Goal: Find specific page/section: Find specific page/section

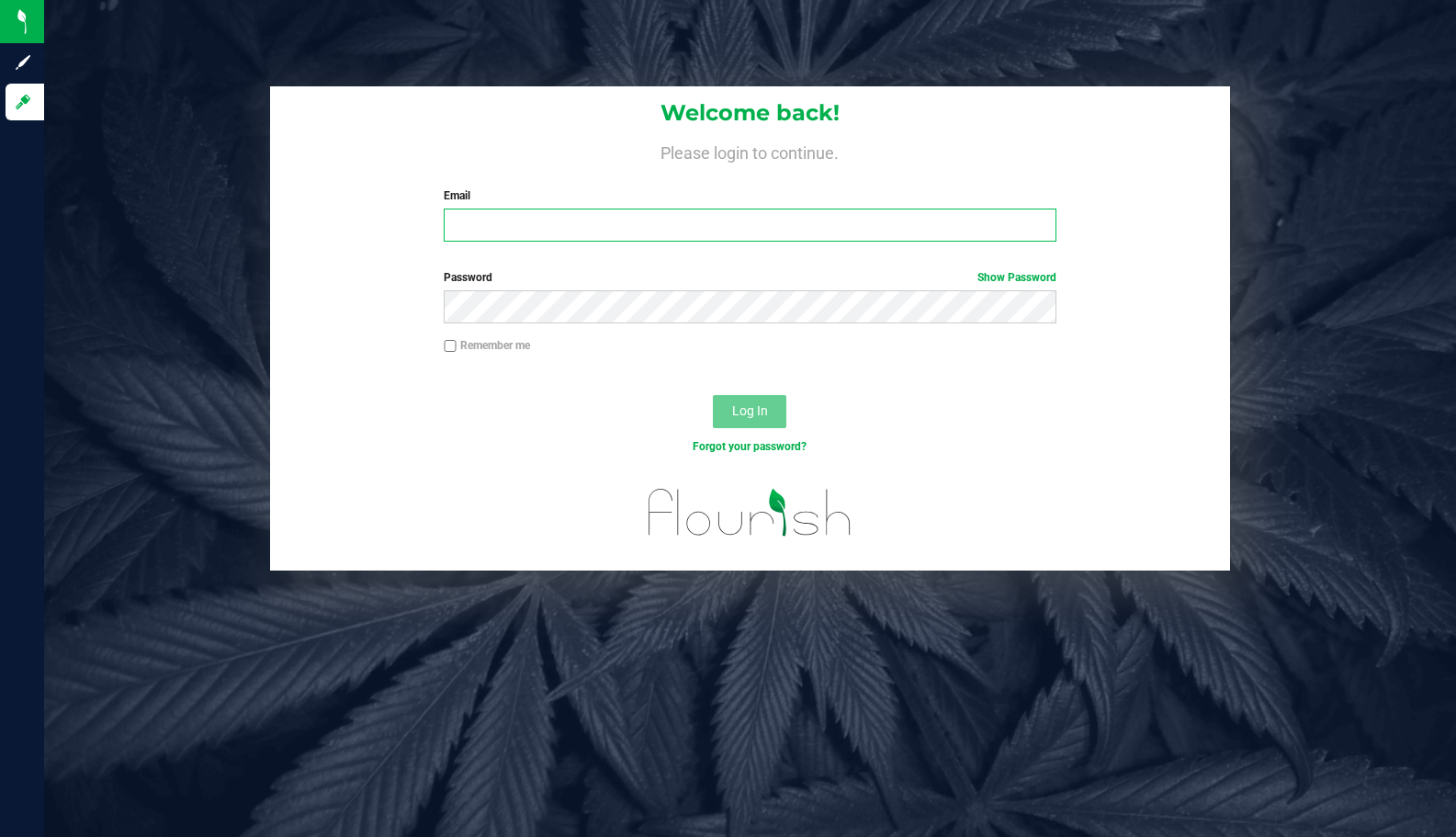
type input "[EMAIL_ADDRESS][DOMAIN_NAME]"
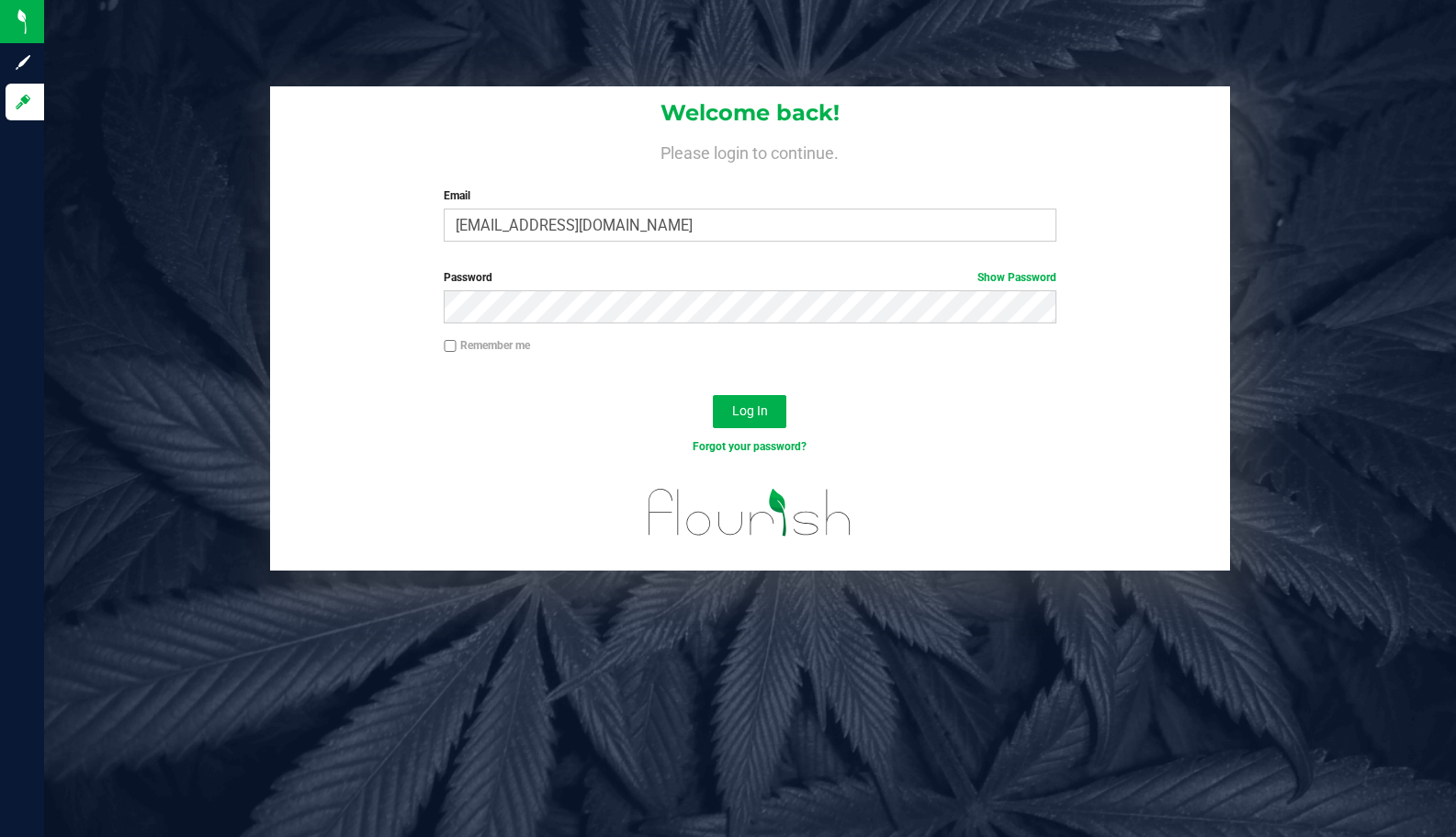
click at [1364, 192] on div "Welcome back! Please login to continue. Email jbabbitt@liveparallel.com Require…" at bounding box center [750, 328] width 1440 height 485
click at [1323, 215] on div "Welcome back! Please login to continue. Email jbabbitt@liveparallel.com Require…" at bounding box center [750, 328] width 1440 height 485
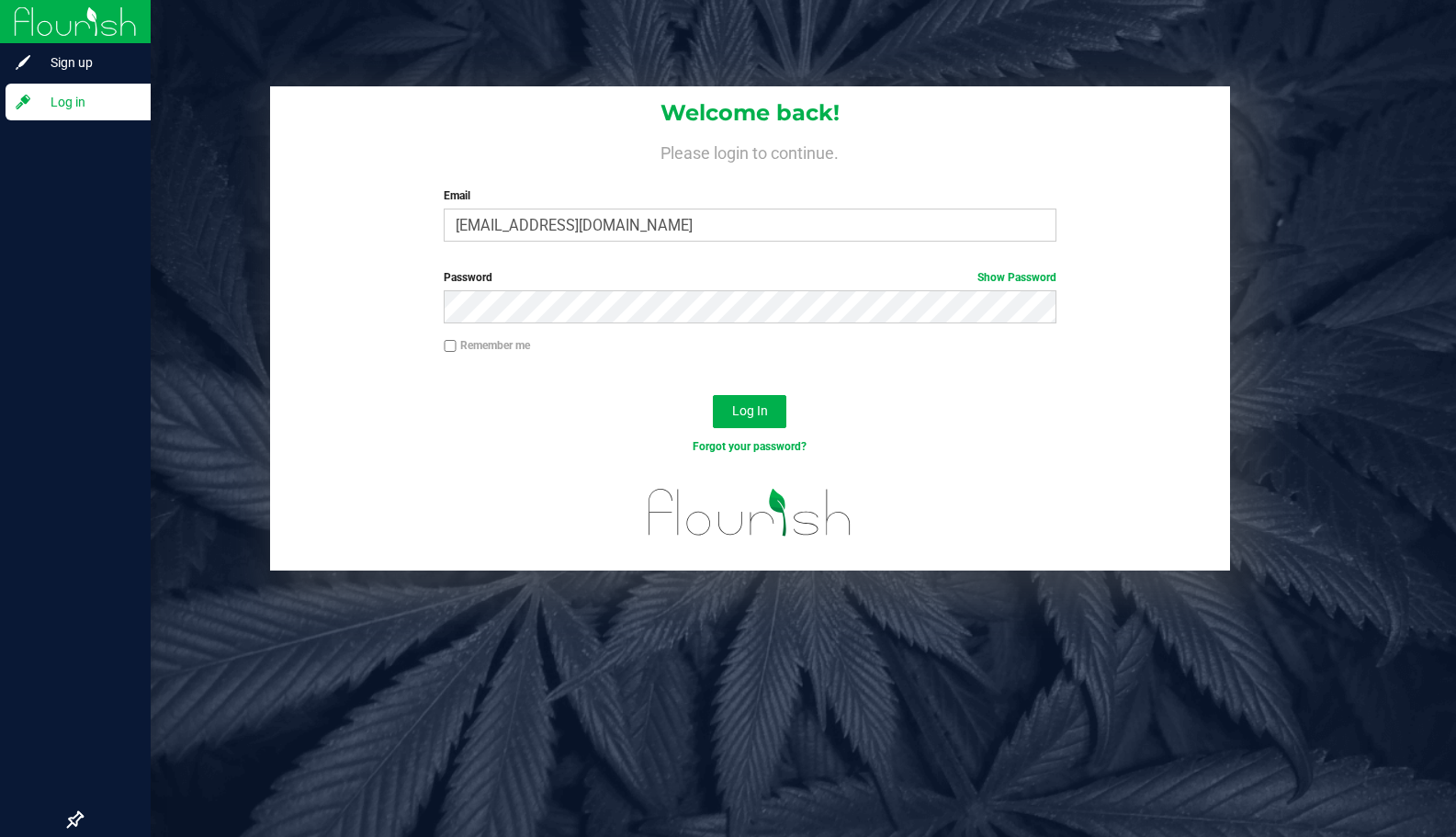
click at [78, 26] on img at bounding box center [76, 22] width 123 height 43
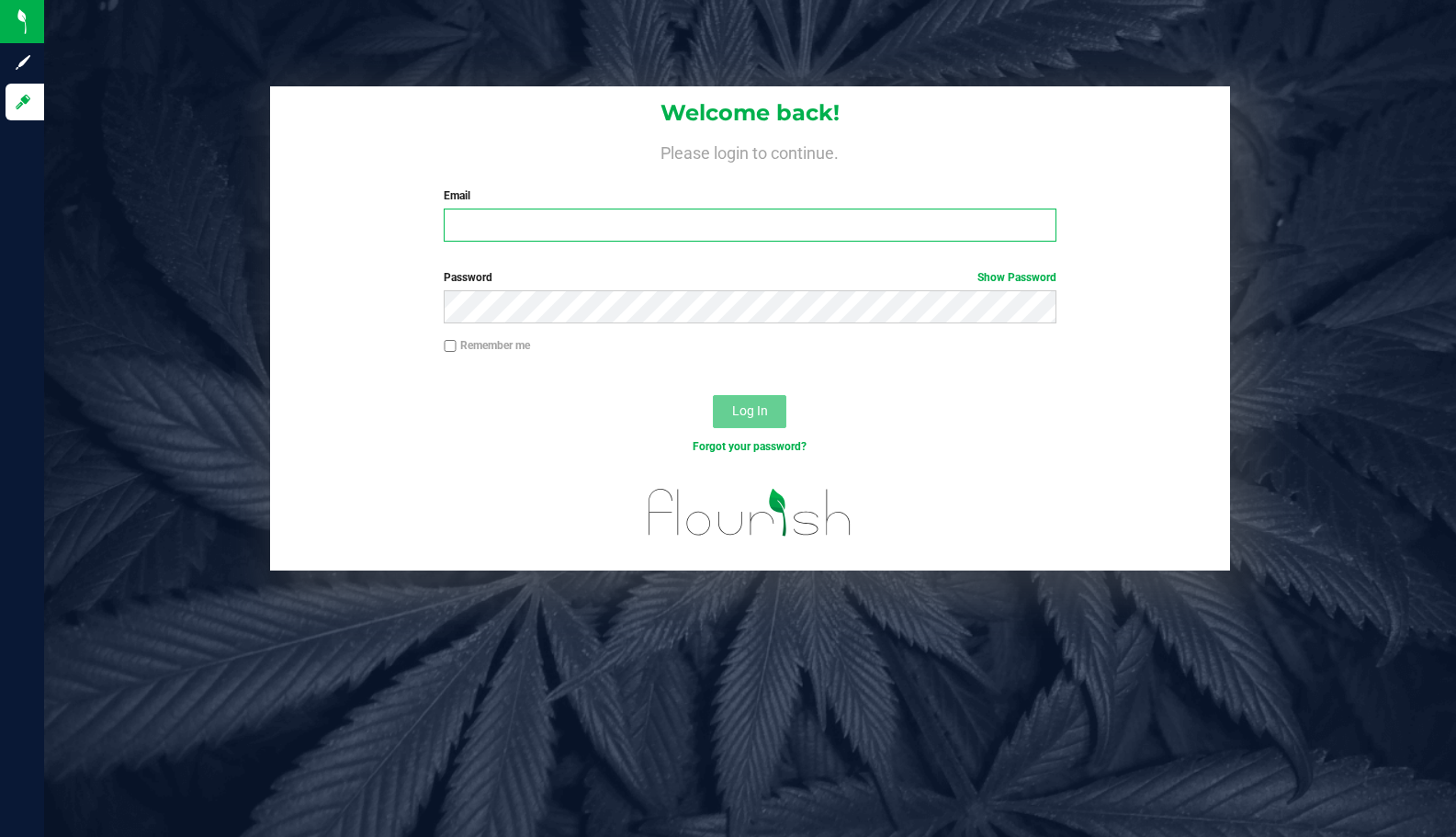
type input "jbabbitt@liveparallel.com"
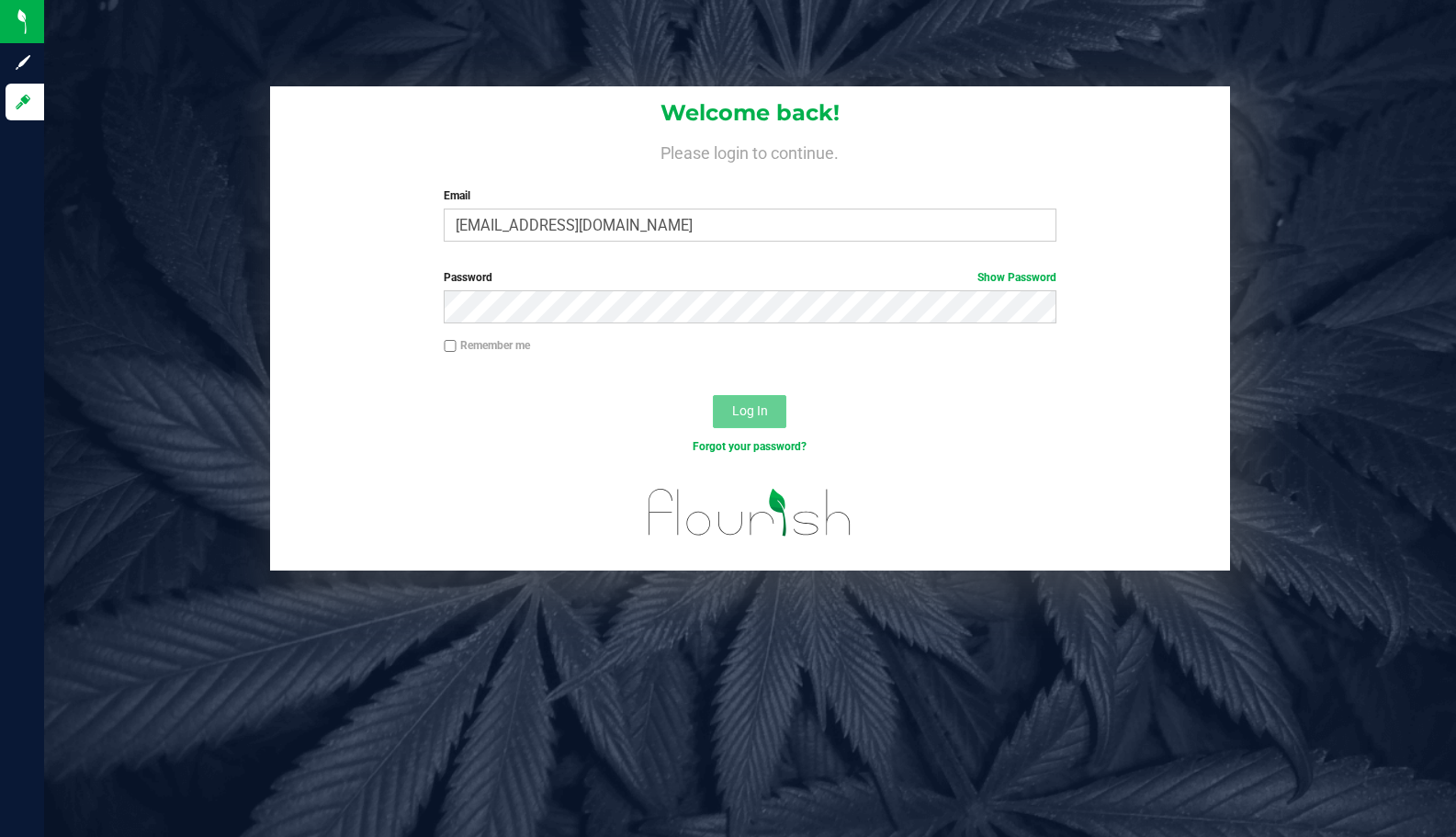
click at [754, 415] on span "Log In" at bounding box center [750, 411] width 36 height 15
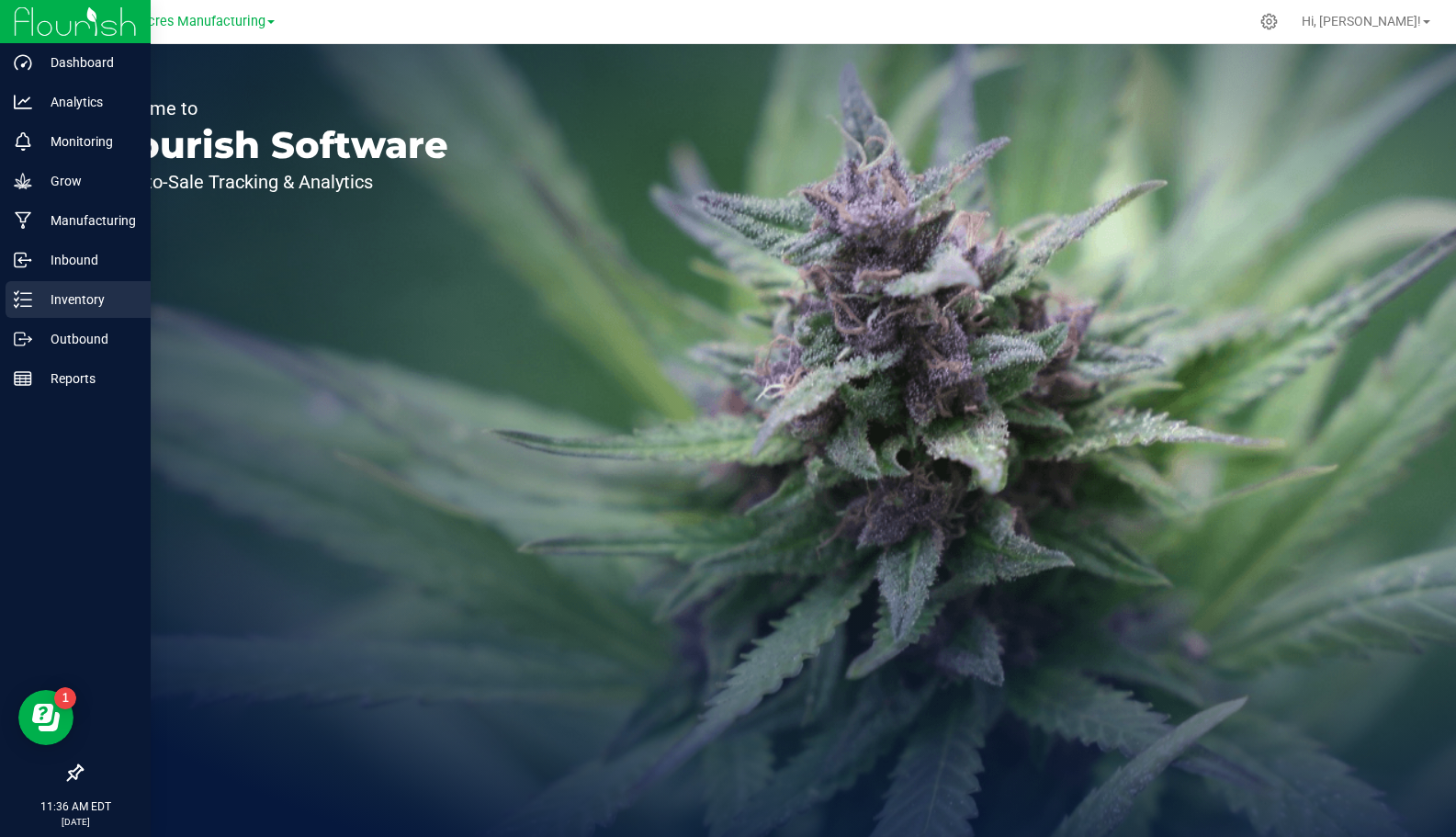
click at [35, 289] on p "Inventory" at bounding box center [87, 300] width 110 height 22
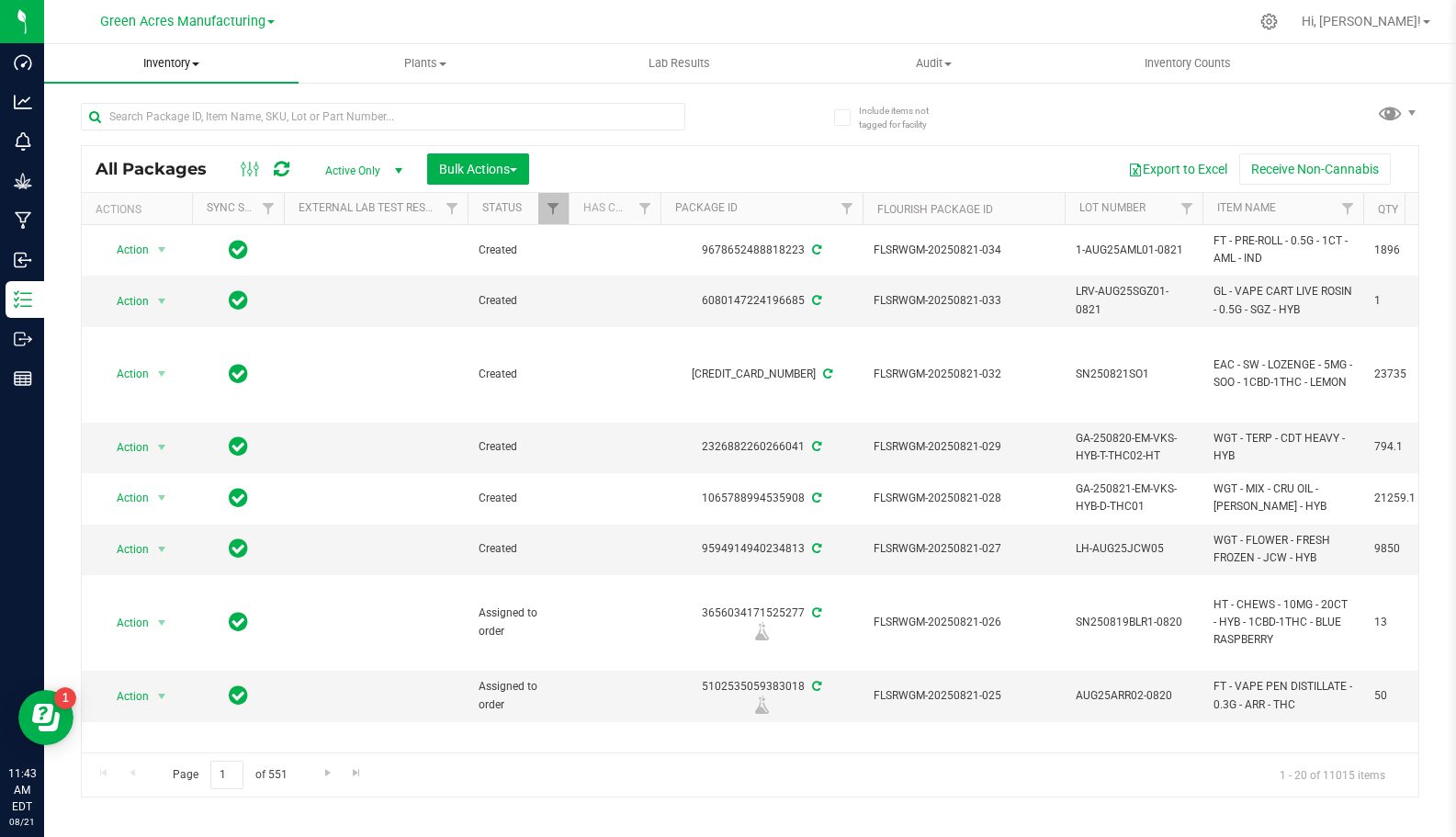
click at [193, 64] on span at bounding box center [195, 65] width 7 height 4
click at [148, 130] on span "All inventory" at bounding box center [106, 133] width 124 height 16
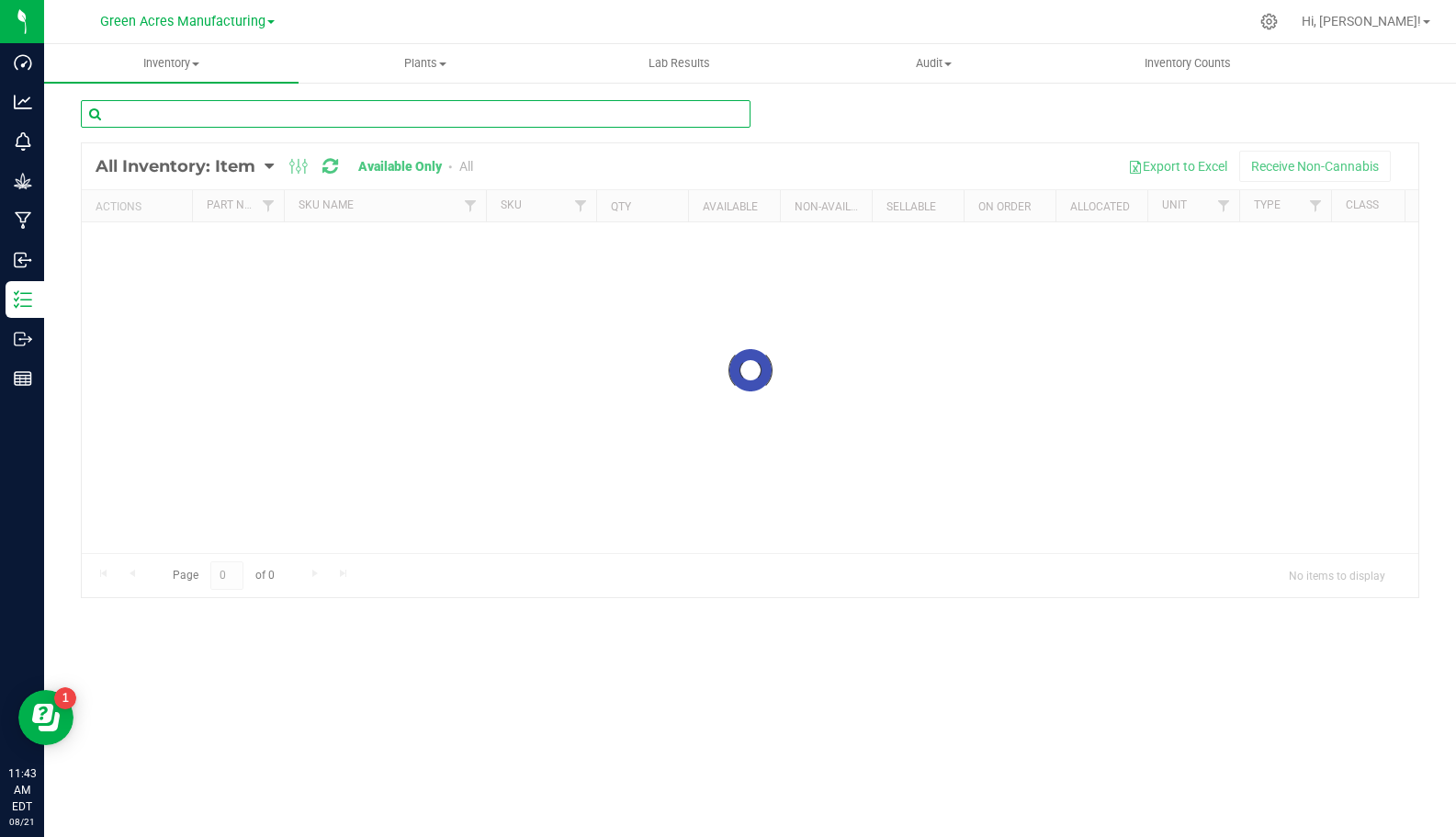
paste input "FT - PRE-ROLL - 1G - 1CT"
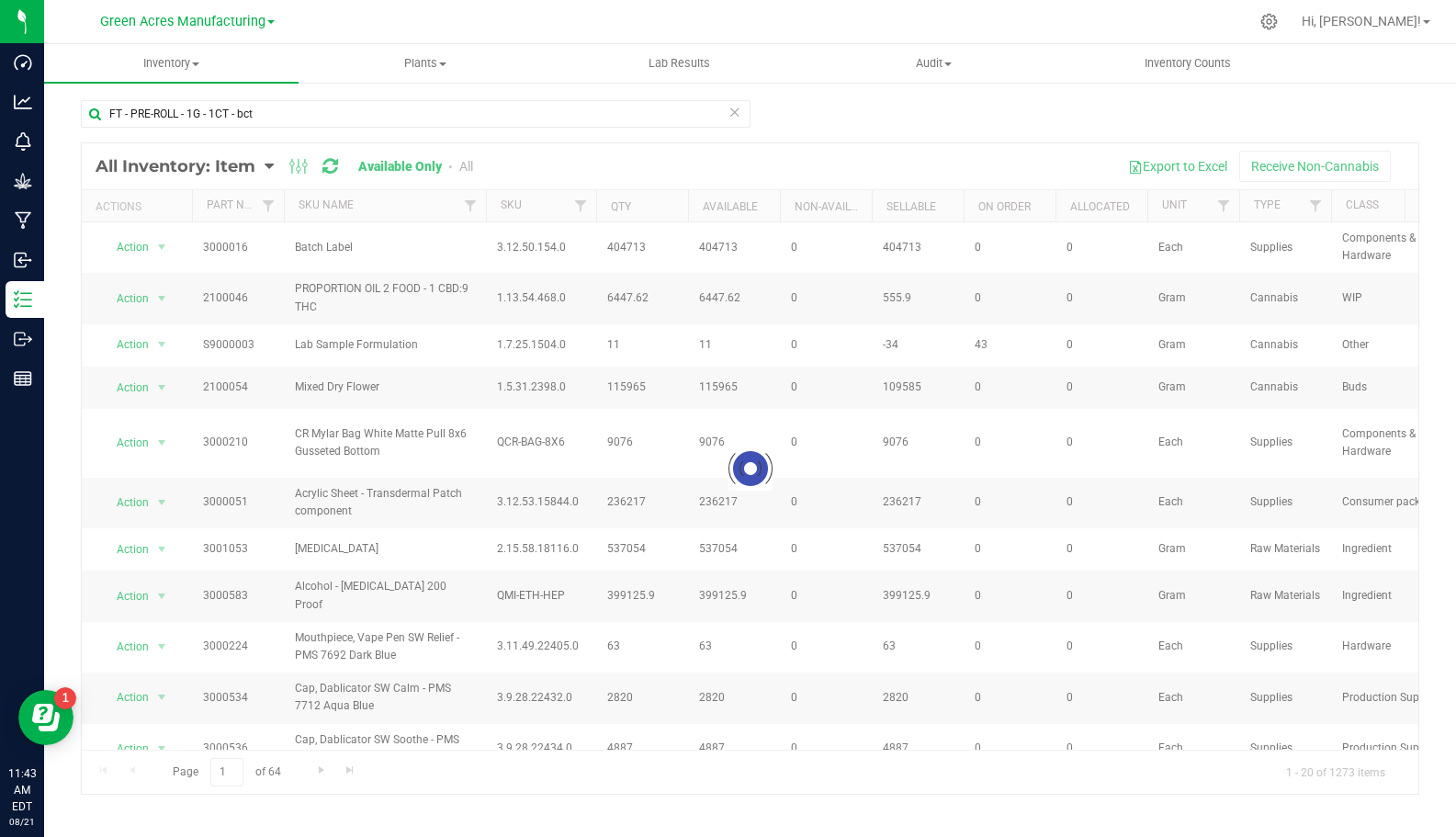
click at [466, 165] on div at bounding box center [750, 469] width 1337 height 651
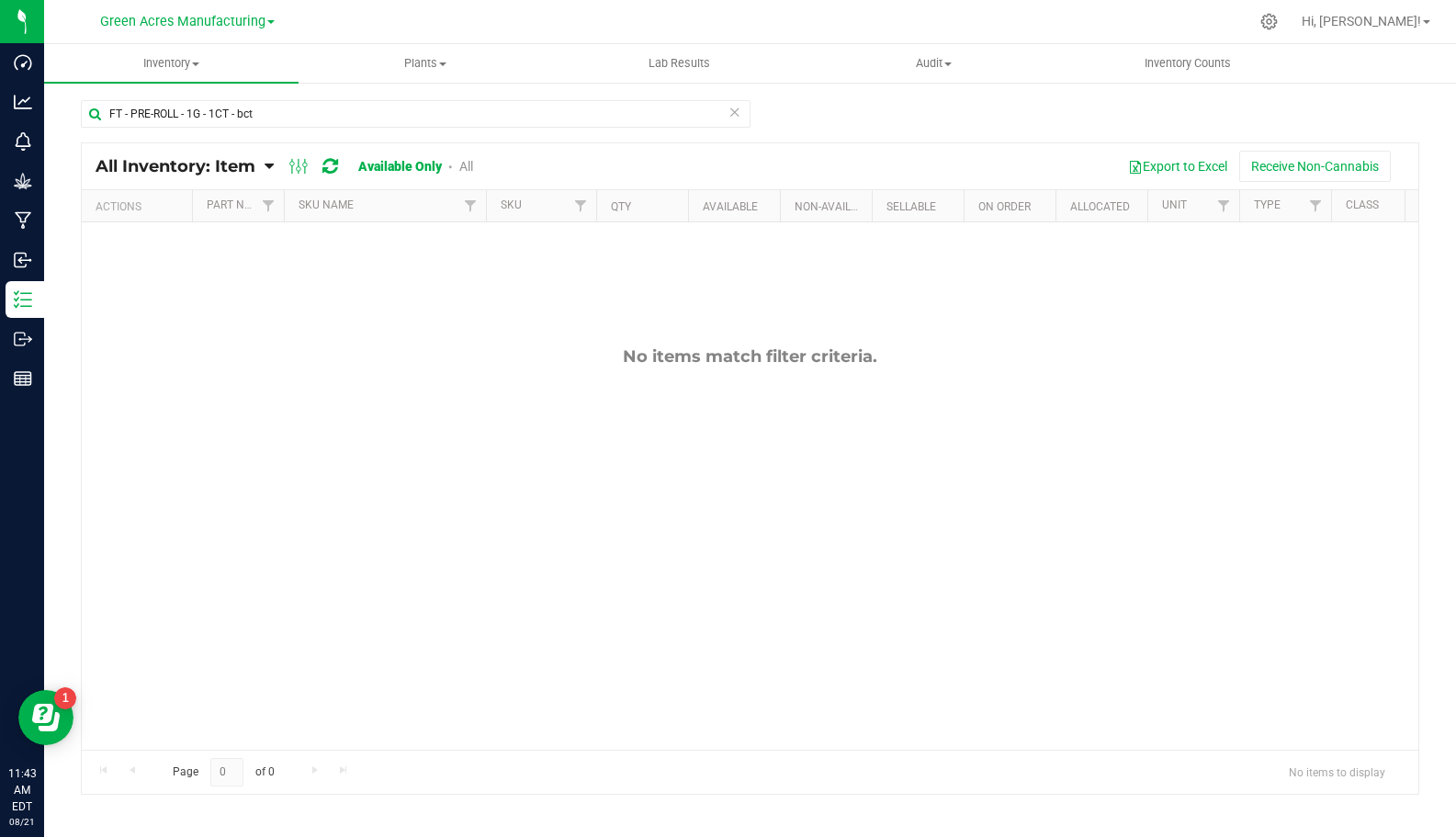
click at [469, 167] on link "All" at bounding box center [466, 166] width 14 height 15
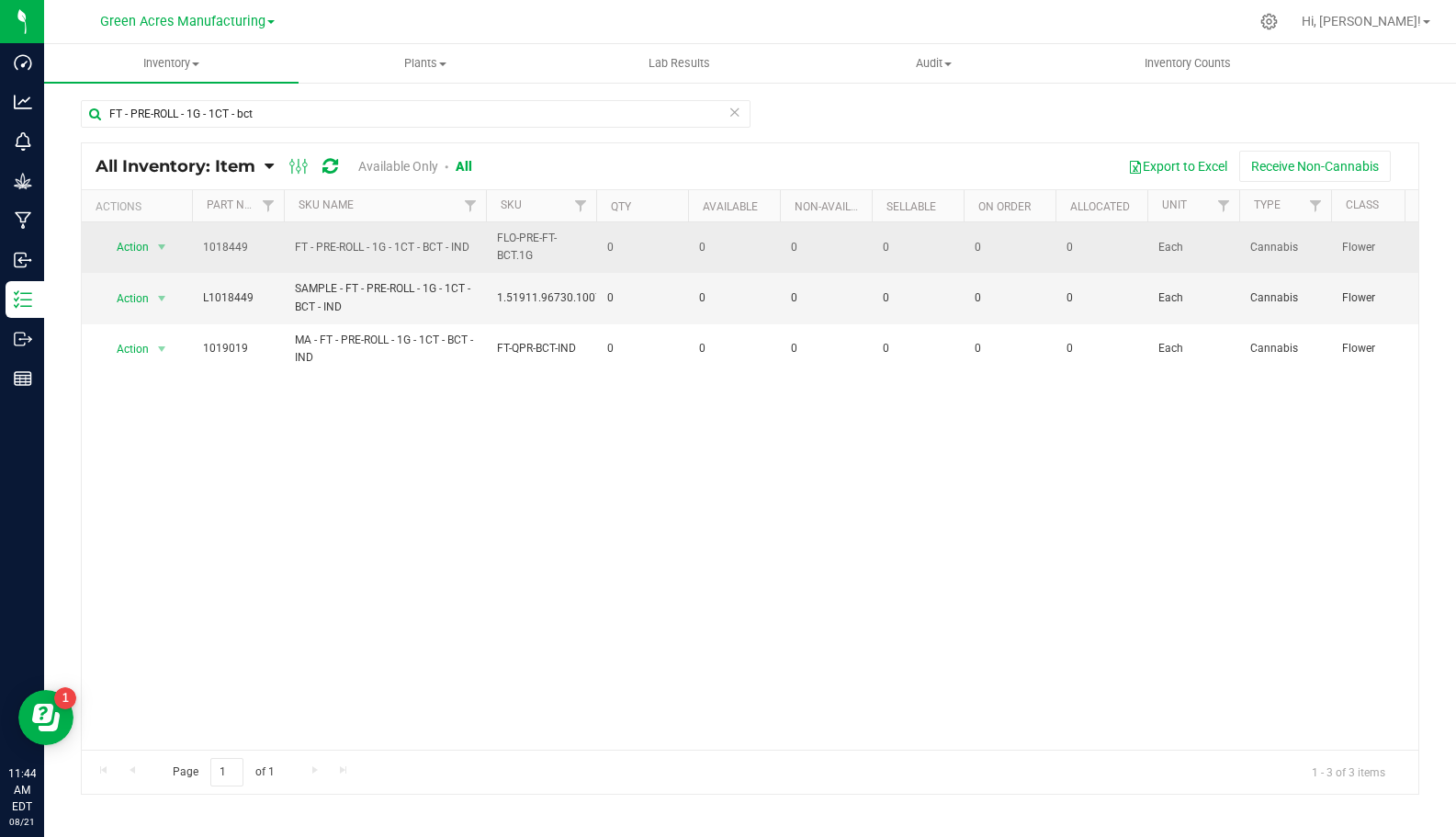
drag, startPoint x: 472, startPoint y: 246, endPoint x: 189, endPoint y: 242, distance: 283.0
click at [189, 242] on tr "Action Action Global inventory View packages 1018449 FT - PRE-ROLL - 1G - 1CT -…" at bounding box center [1418, 248] width 2674 height 51
copy tr "Action Global inventory View packages 1018449 FT - PRE-ROLL - 1G - 1CT - BCT - …"
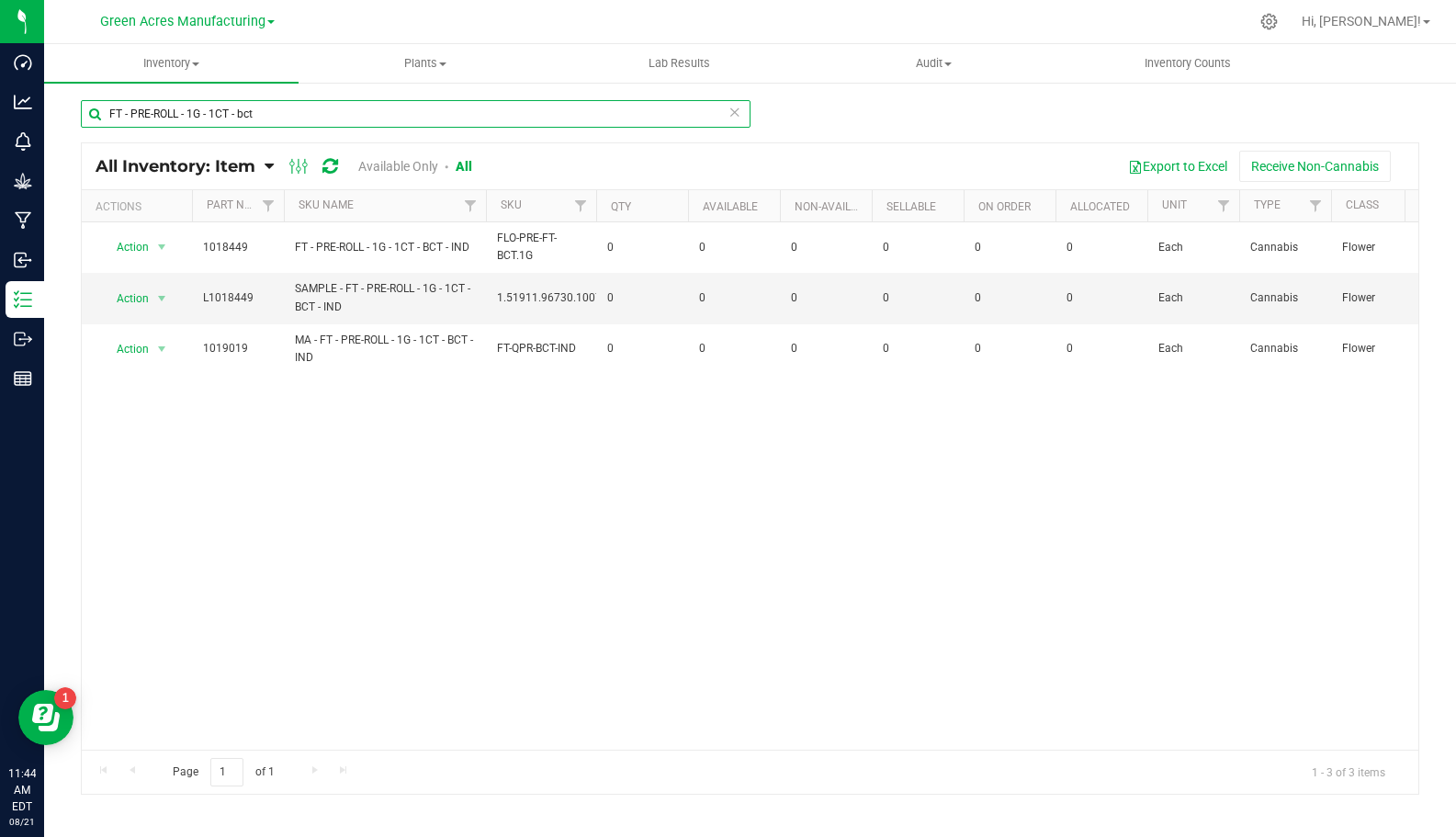
click at [273, 115] on input "FT - PRE-ROLL - 1G - 1CT - bct" at bounding box center [415, 113] width 670 height 27
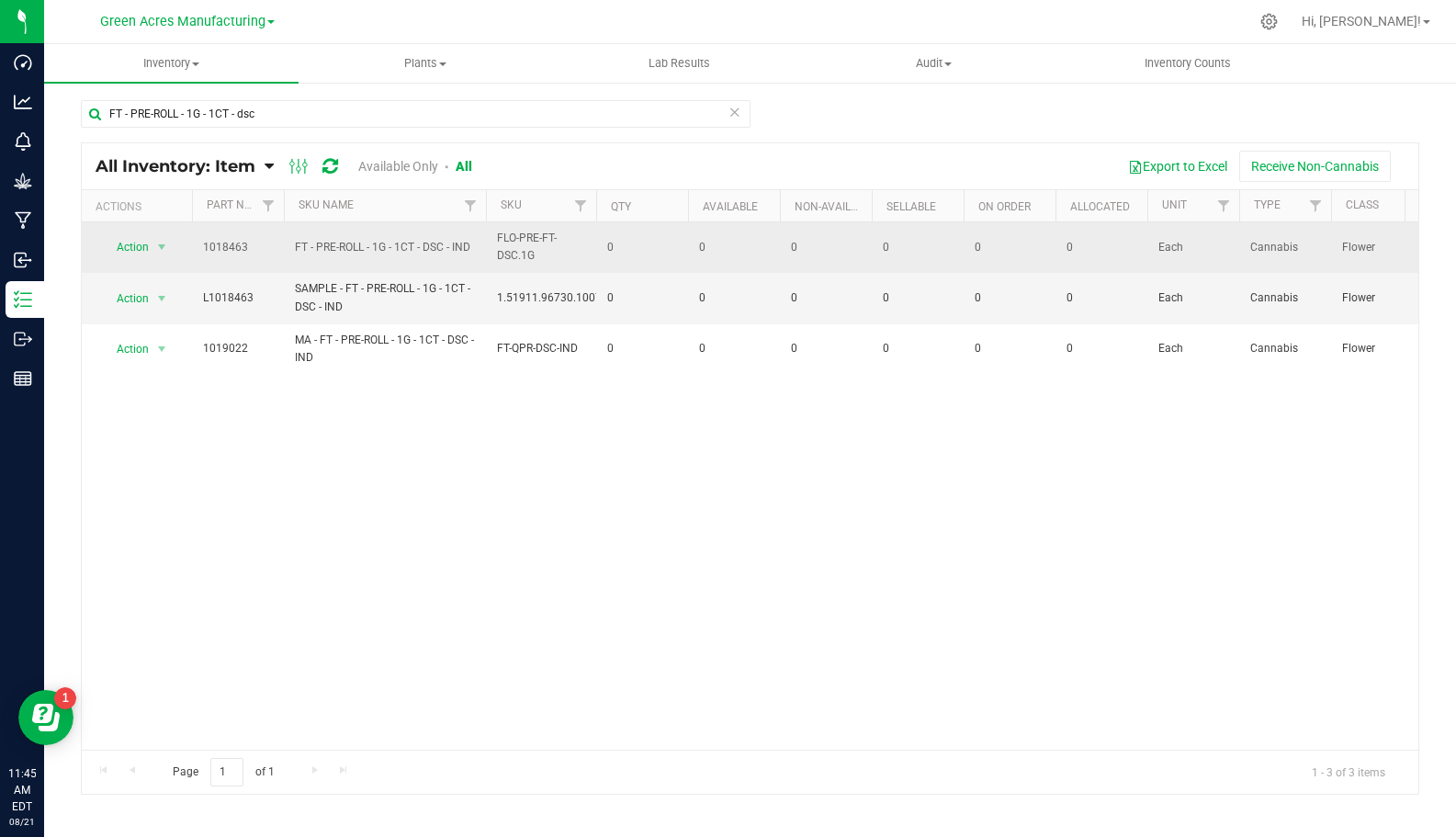
drag, startPoint x: 470, startPoint y: 244, endPoint x: 281, endPoint y: 243, distance: 189.0
click at [281, 243] on tr "Action Action Global inventory View packages 1018463 FT - PRE-ROLL - 1G - 1CT -…" at bounding box center [1418, 248] width 2674 height 51
copy tr "FT - PRE-ROLL - 1G - 1CT - DSC - IND"
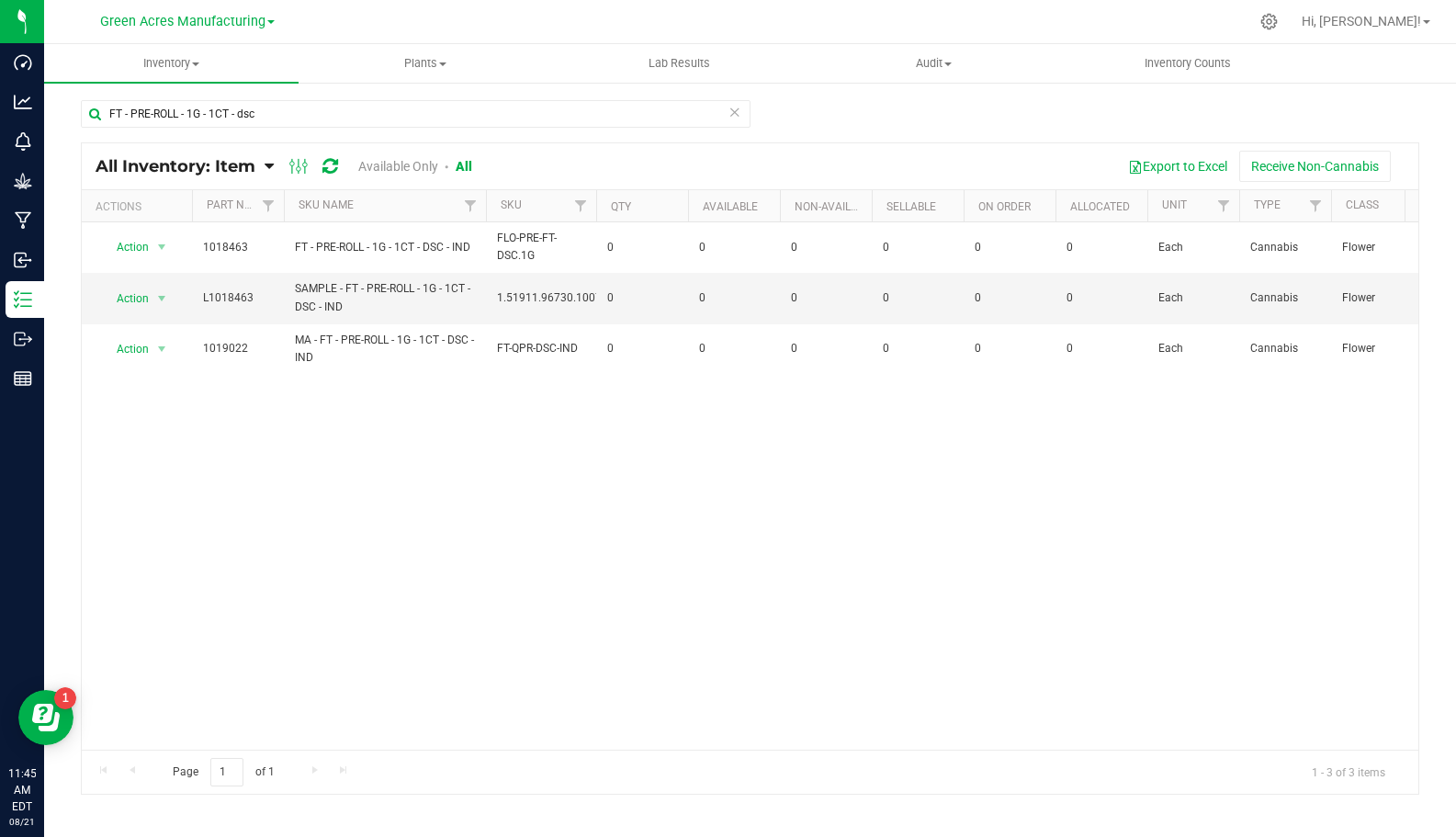
click at [357, 411] on div "Action Action Global inventory View packages 1018463 FT - PRE-ROLL - 1G - 1CT -…" at bounding box center [750, 486] width 1337 height 527
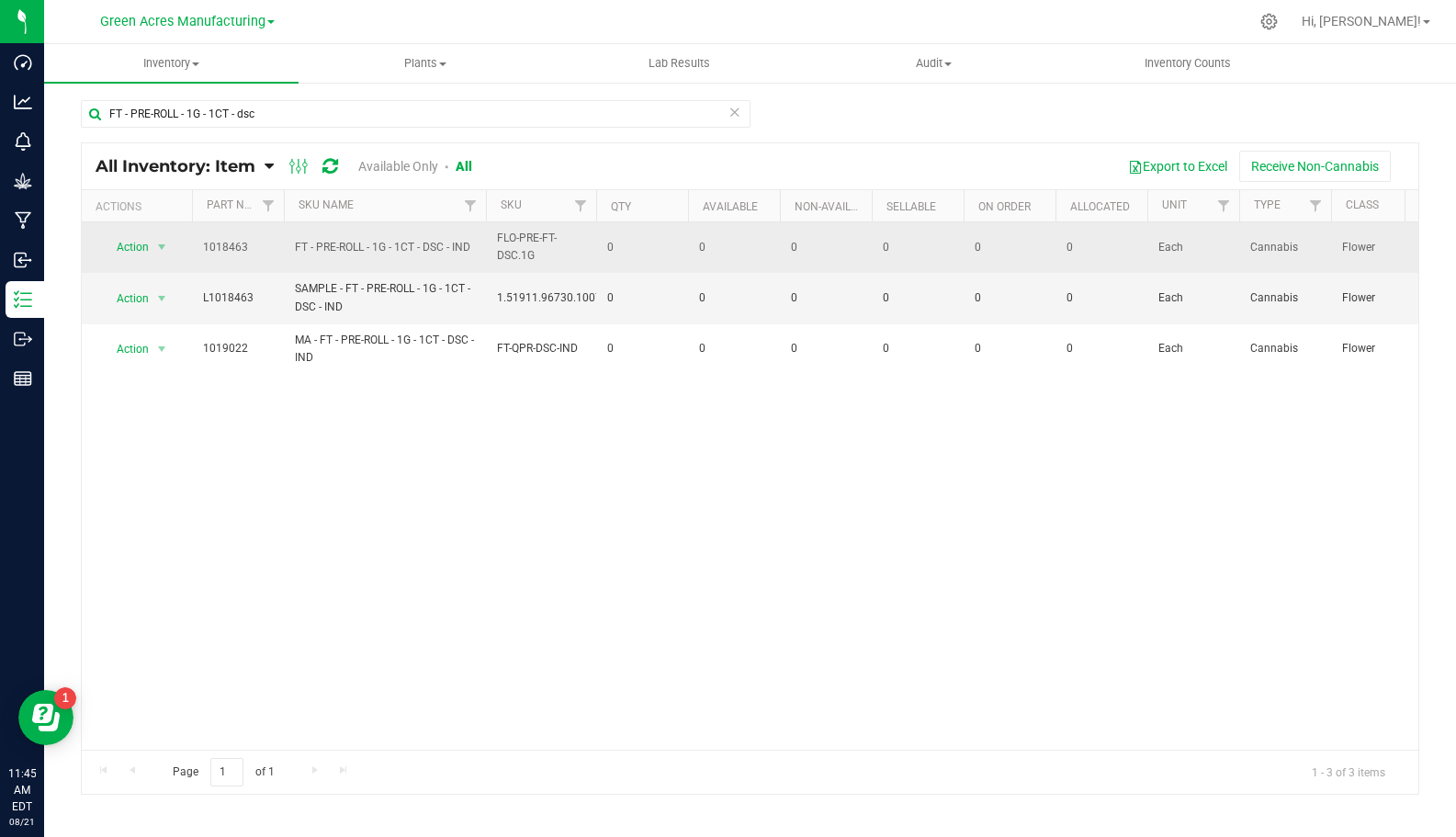
drag, startPoint x: 480, startPoint y: 238, endPoint x: 222, endPoint y: 229, distance: 258.2
click at [222, 229] on tr "Action Action Global inventory View packages 1018463 FT - PRE-ROLL - 1G - 1CT -…" at bounding box center [1418, 248] width 2674 height 51
copy tr "1018463 FT - PRE-ROLL - 1G - 1CT - DSC - IND"
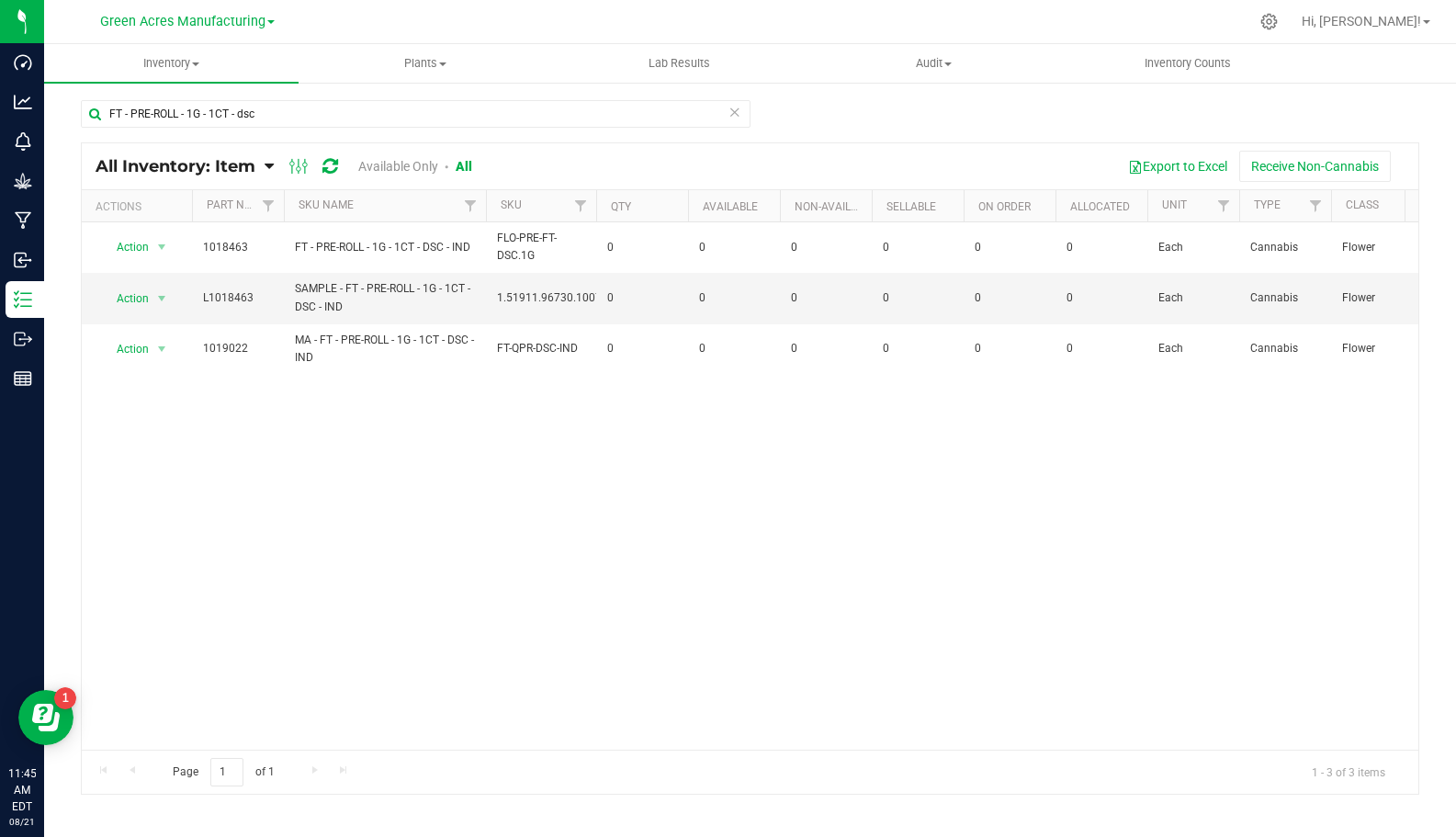
click at [470, 7] on div at bounding box center [789, 22] width 920 height 36
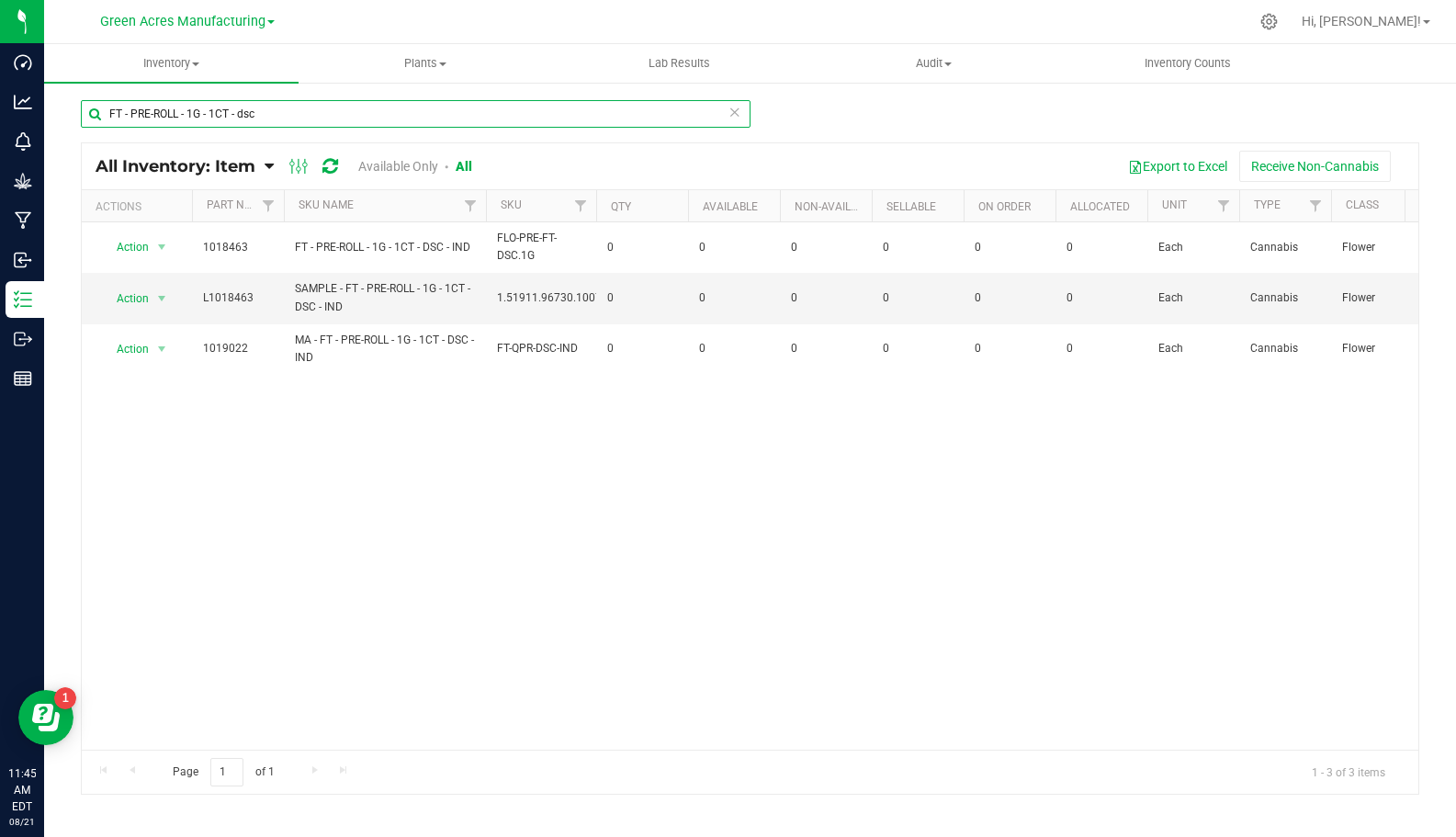
click at [278, 112] on input "FT - PRE-ROLL - 1G - 1CT - dsc" at bounding box center [415, 113] width 670 height 27
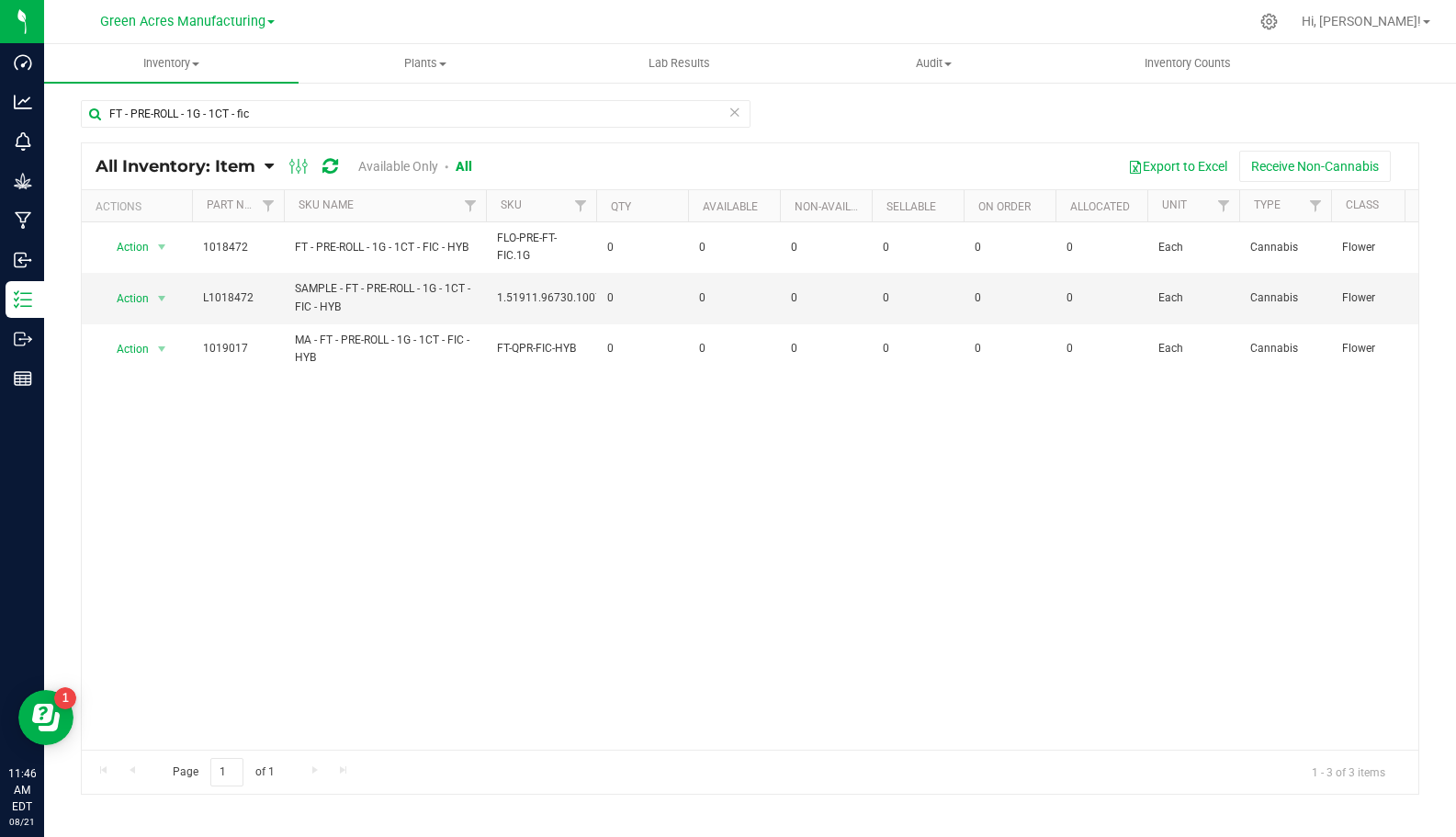
click at [510, 480] on div "Action Action Global inventory View packages 1018472 FT - PRE-ROLL - 1G - 1CT -…" at bounding box center [750, 486] width 1337 height 527
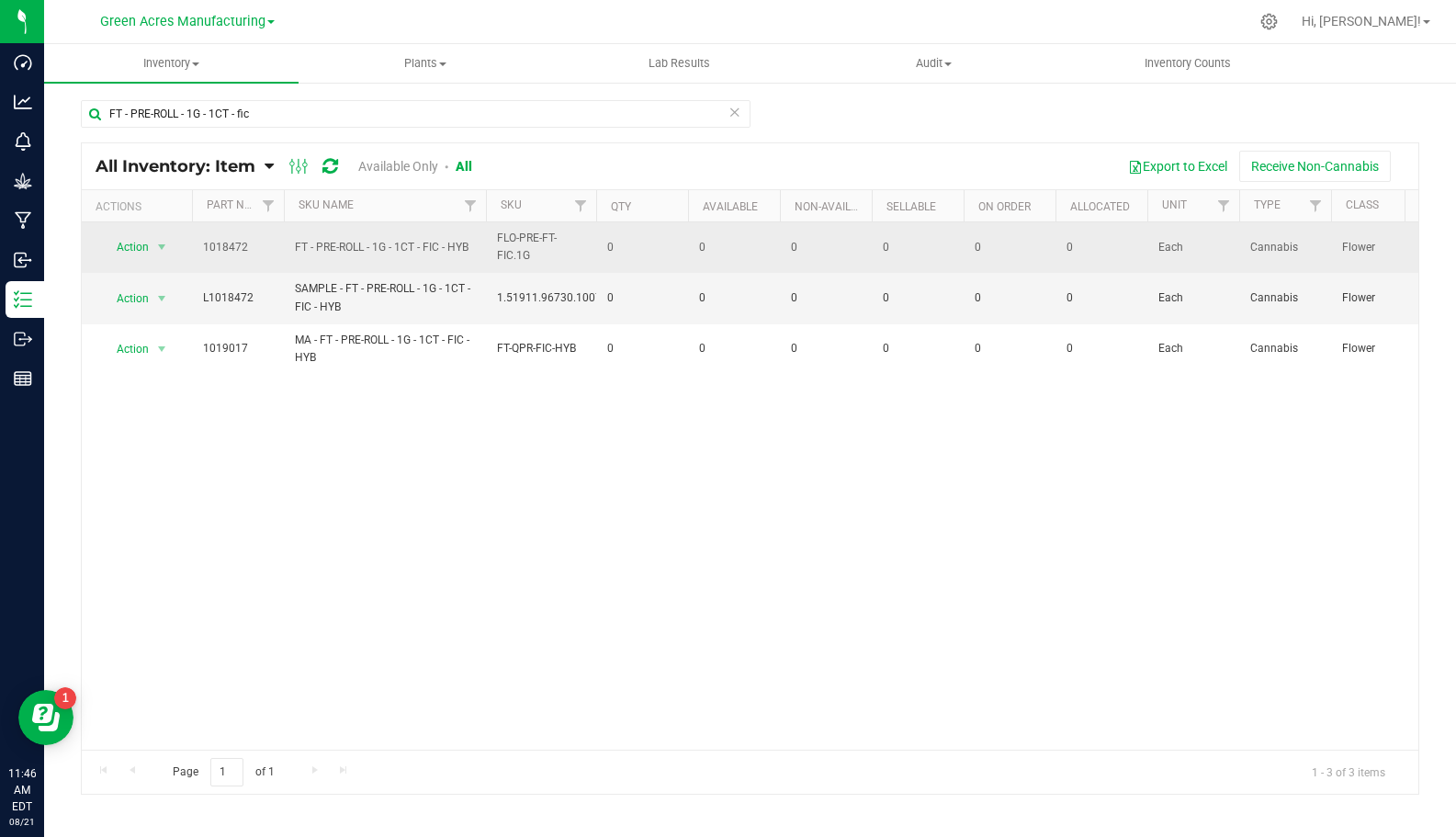
drag, startPoint x: 481, startPoint y: 242, endPoint x: 204, endPoint y: 238, distance: 277.0
click at [204, 238] on tr "Action Action Global inventory View packages 1018472 FT - PRE-ROLL - 1G - 1CT -…" at bounding box center [1418, 248] width 2674 height 51
copy tr "1018472 FT - PRE-ROLL - 1G - 1CT - FIC - HYB"
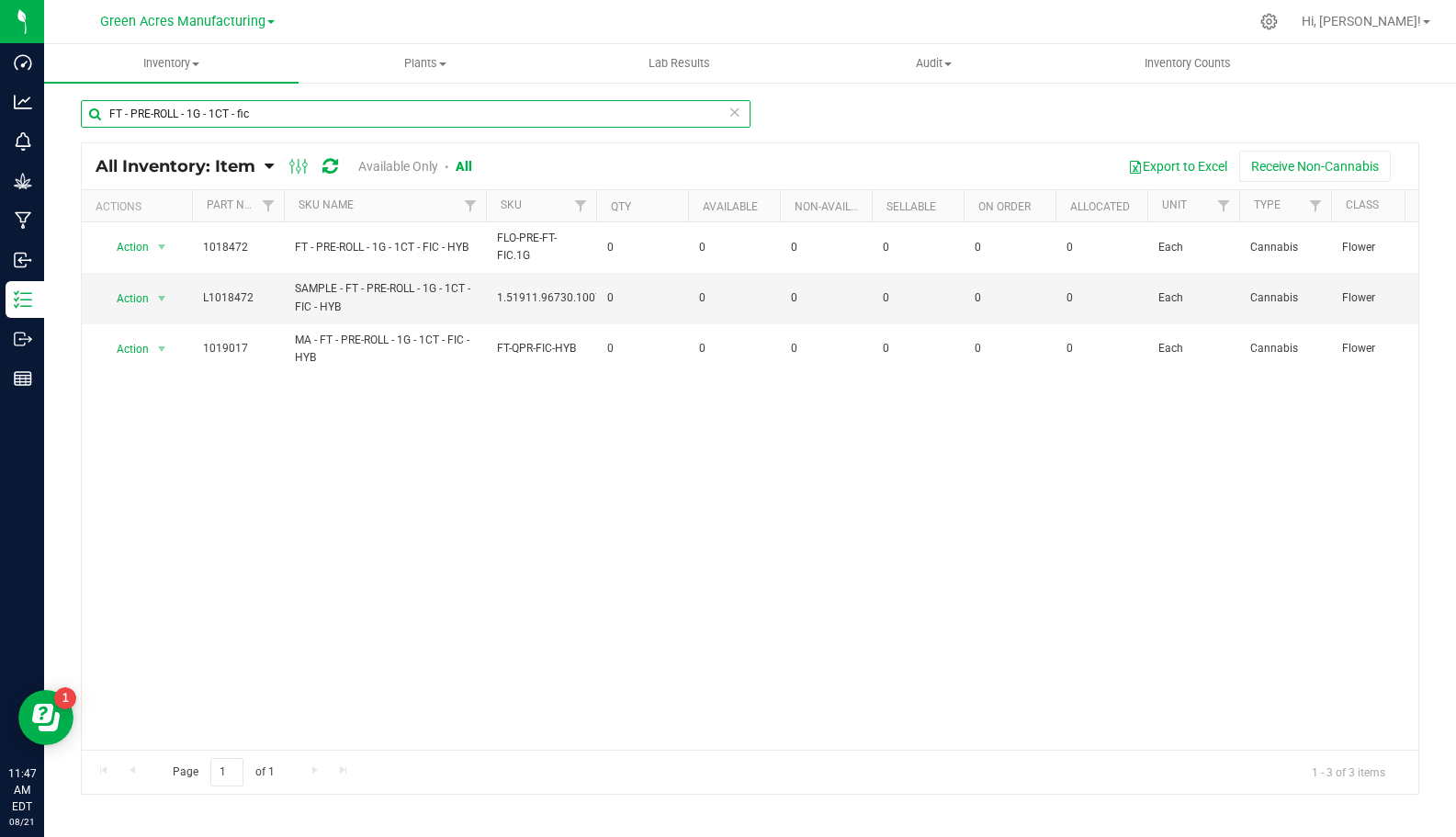
click at [260, 110] on input "FT - PRE-ROLL - 1G - 1CT - fic" at bounding box center [415, 113] width 670 height 27
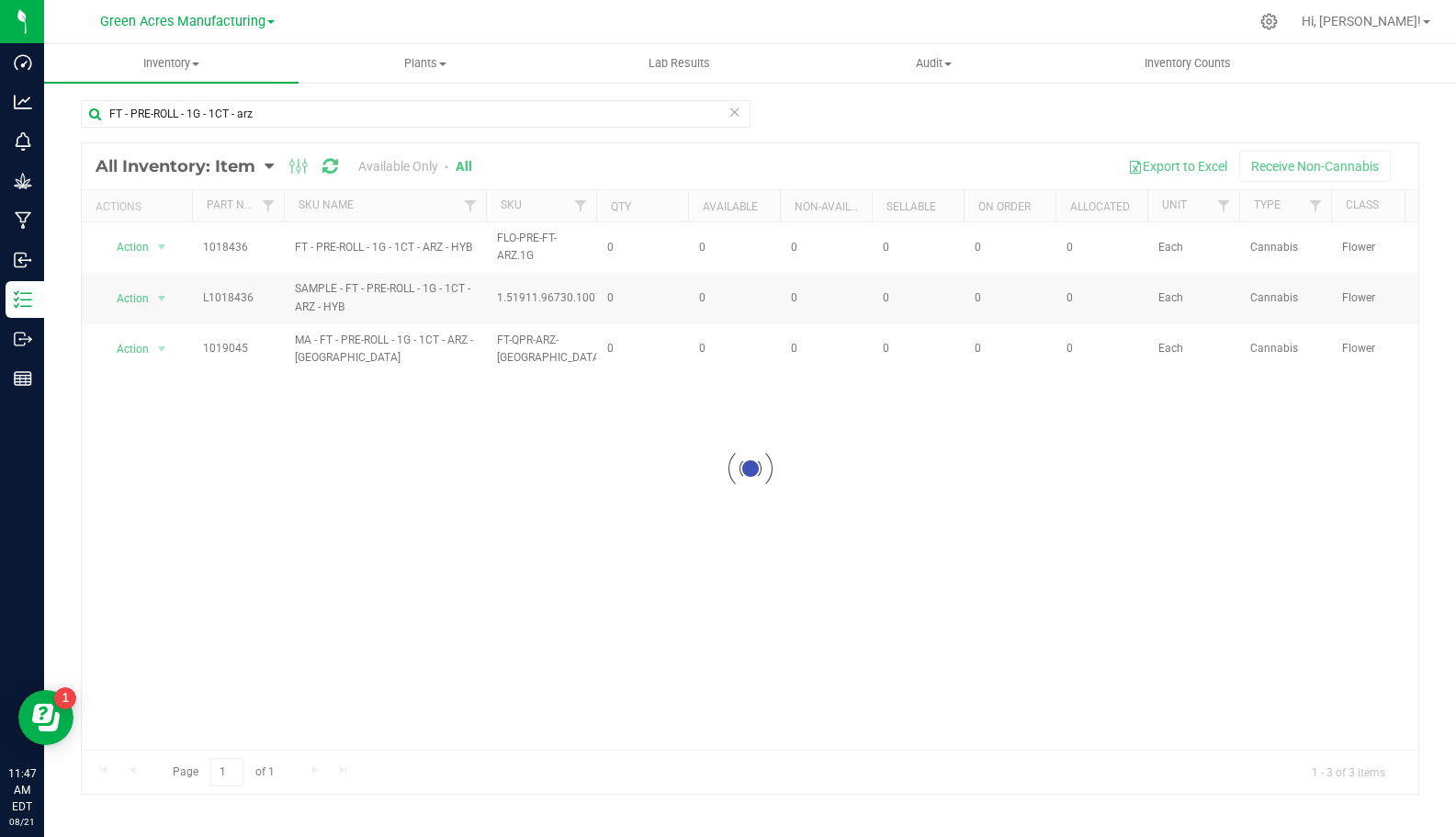
drag, startPoint x: 479, startPoint y: 246, endPoint x: 302, endPoint y: 249, distance: 177.0
click at [234, 240] on div at bounding box center [750, 469] width 1337 height 651
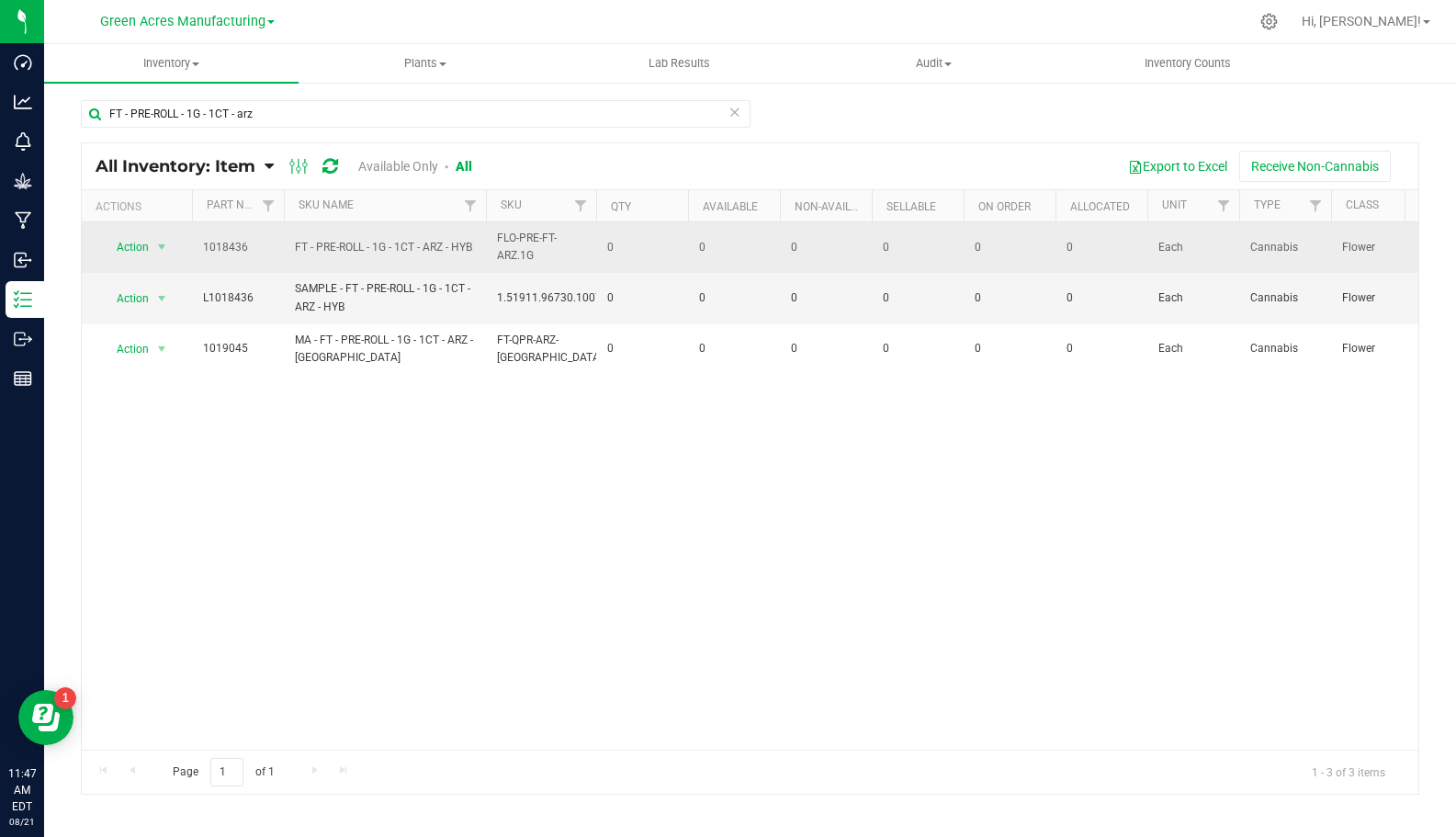
drag, startPoint x: 475, startPoint y: 246, endPoint x: 205, endPoint y: 247, distance: 270.0
click at [205, 247] on tr "Action Action Global inventory View packages 1018436 FT - PRE-ROLL - 1G - 1CT -…" at bounding box center [1418, 248] width 2674 height 51
copy tr "1018436 FT - PRE-ROLL - 1G - 1CT - ARZ - HYB"
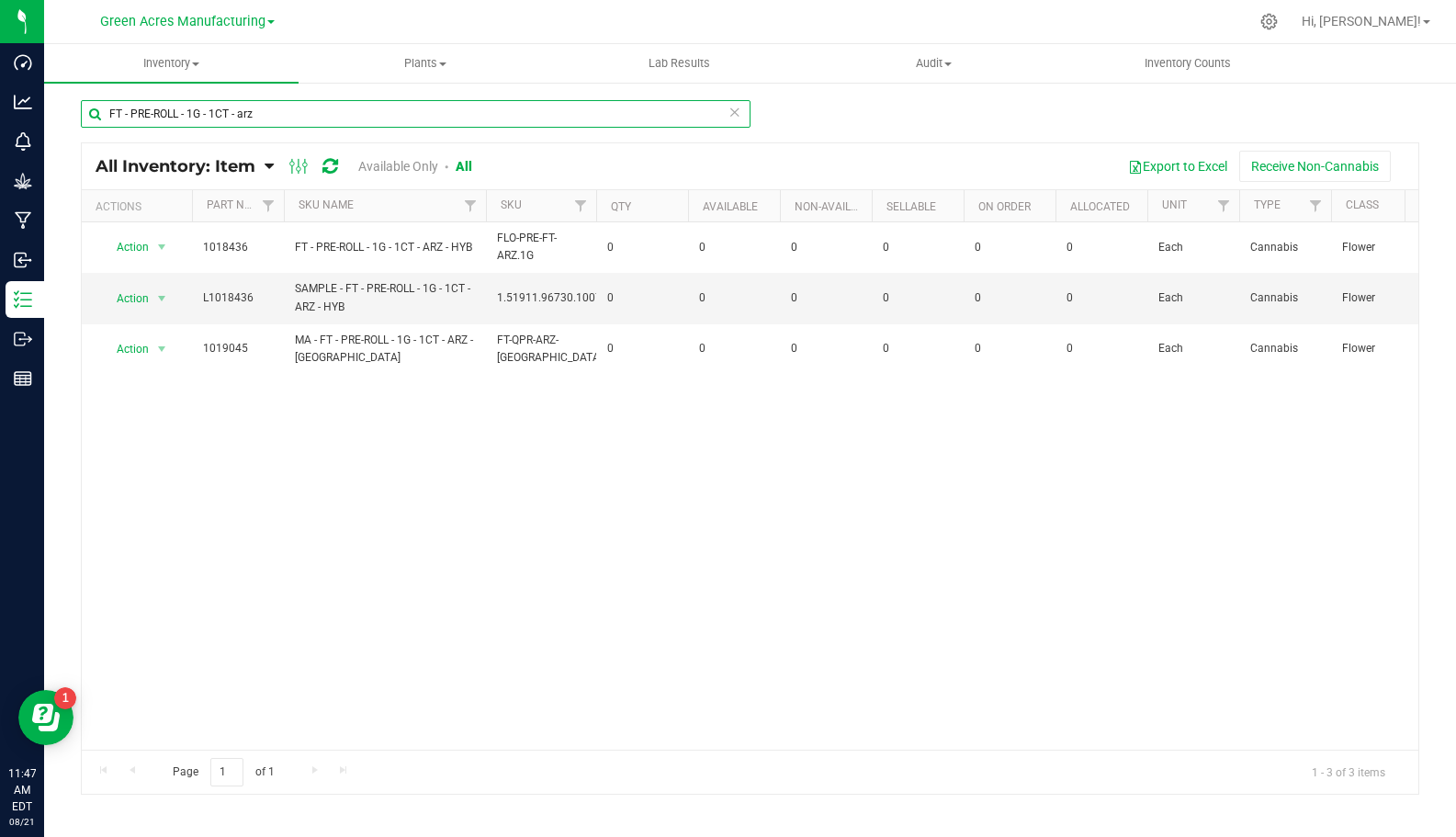
click at [285, 108] on input "FT - PRE-ROLL - 1G - 1CT - arz" at bounding box center [415, 113] width 670 height 27
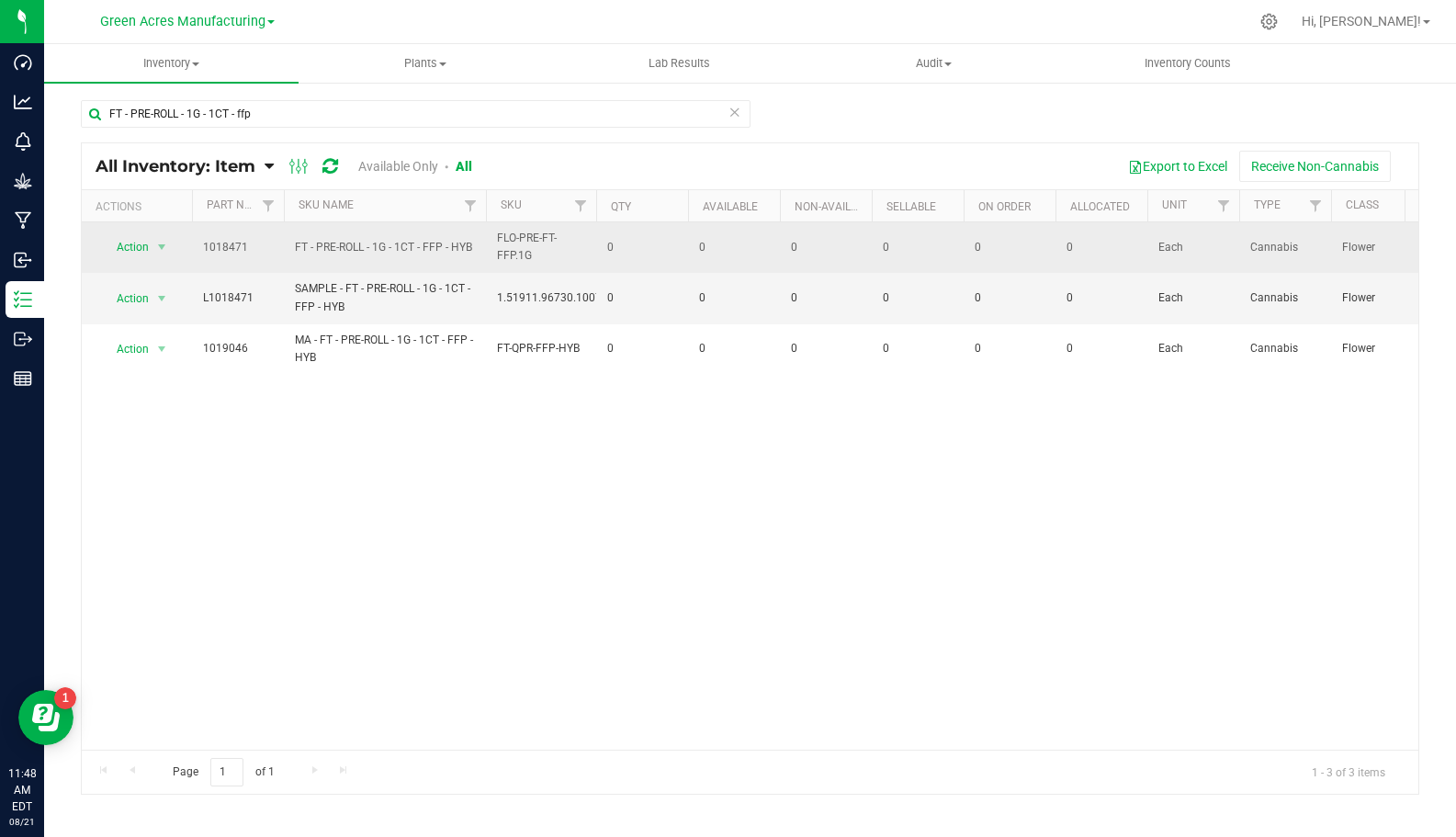
drag, startPoint x: 475, startPoint y: 244, endPoint x: 201, endPoint y: 238, distance: 274.1
click at [201, 238] on tr "Action Action Global inventory View packages 1018471 FT - PRE-ROLL - 1G - 1CT -…" at bounding box center [1418, 248] width 2674 height 51
copy tr "1018471 FT - PRE-ROLL - 1G - 1CT - FFP - HYB"
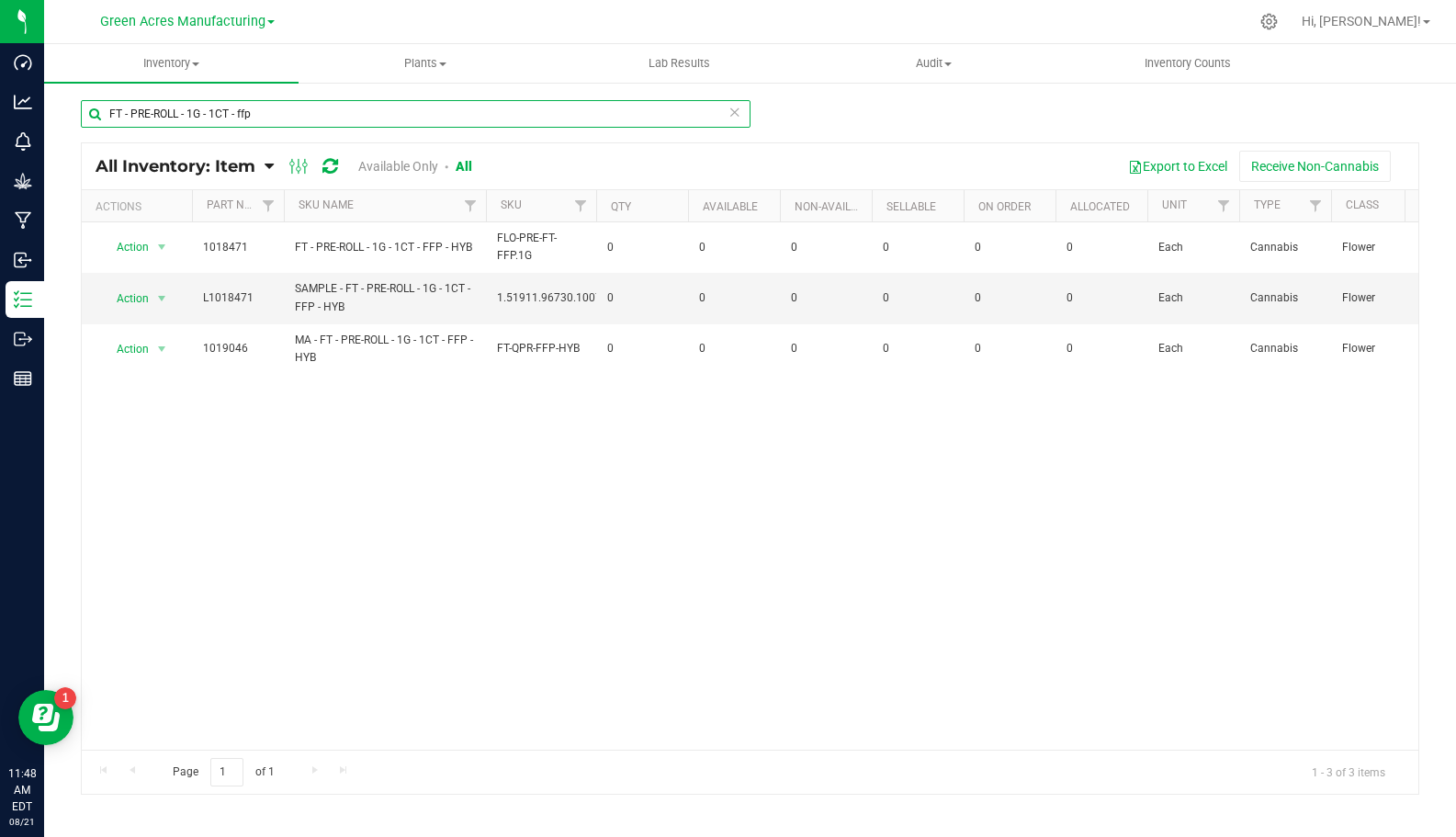
click at [252, 117] on input "FT - PRE-ROLL - 1G - 1CT - ffp" at bounding box center [415, 113] width 670 height 27
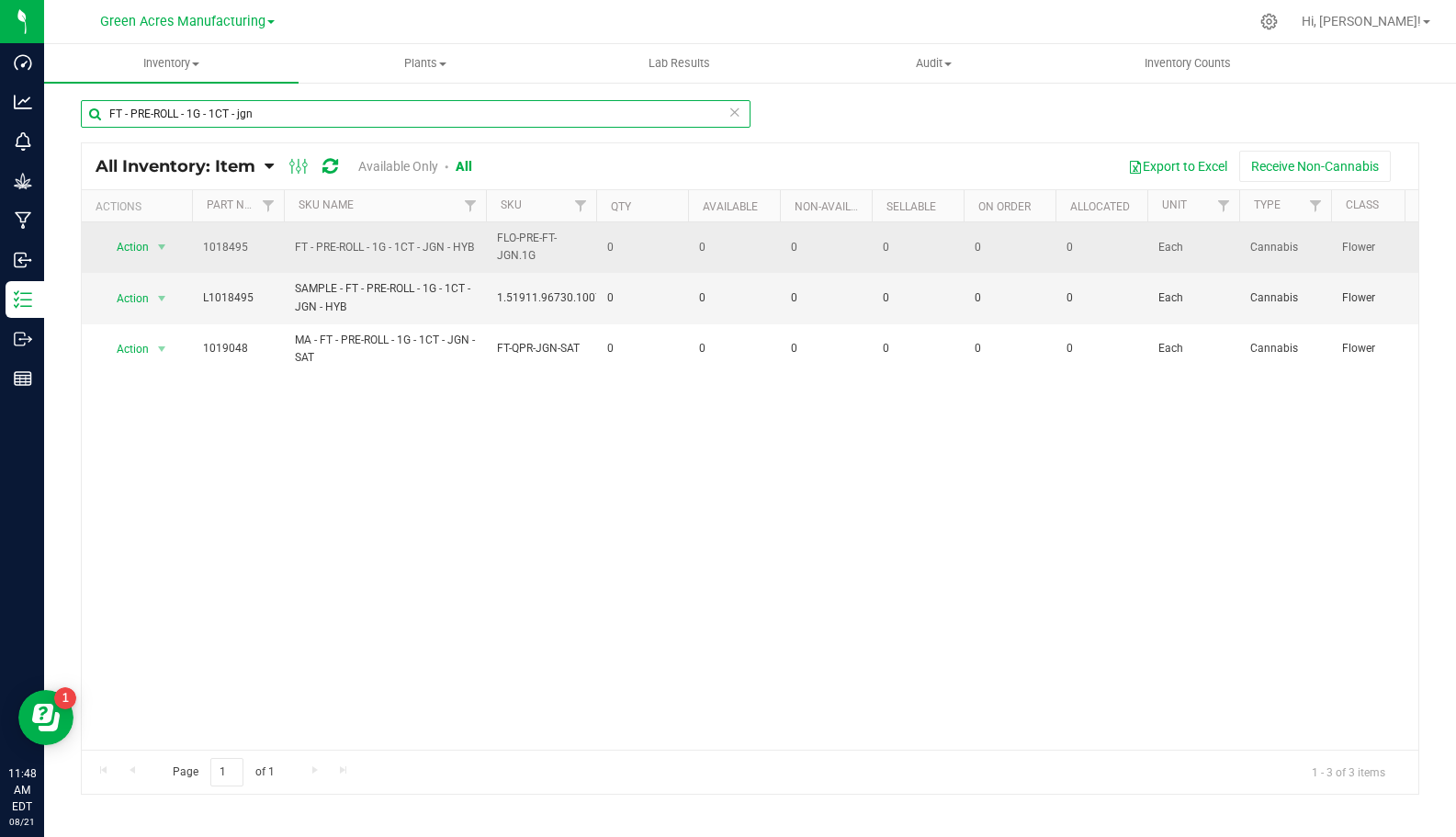
type input "FT - PRE-ROLL - 1G - 1CT - jgn"
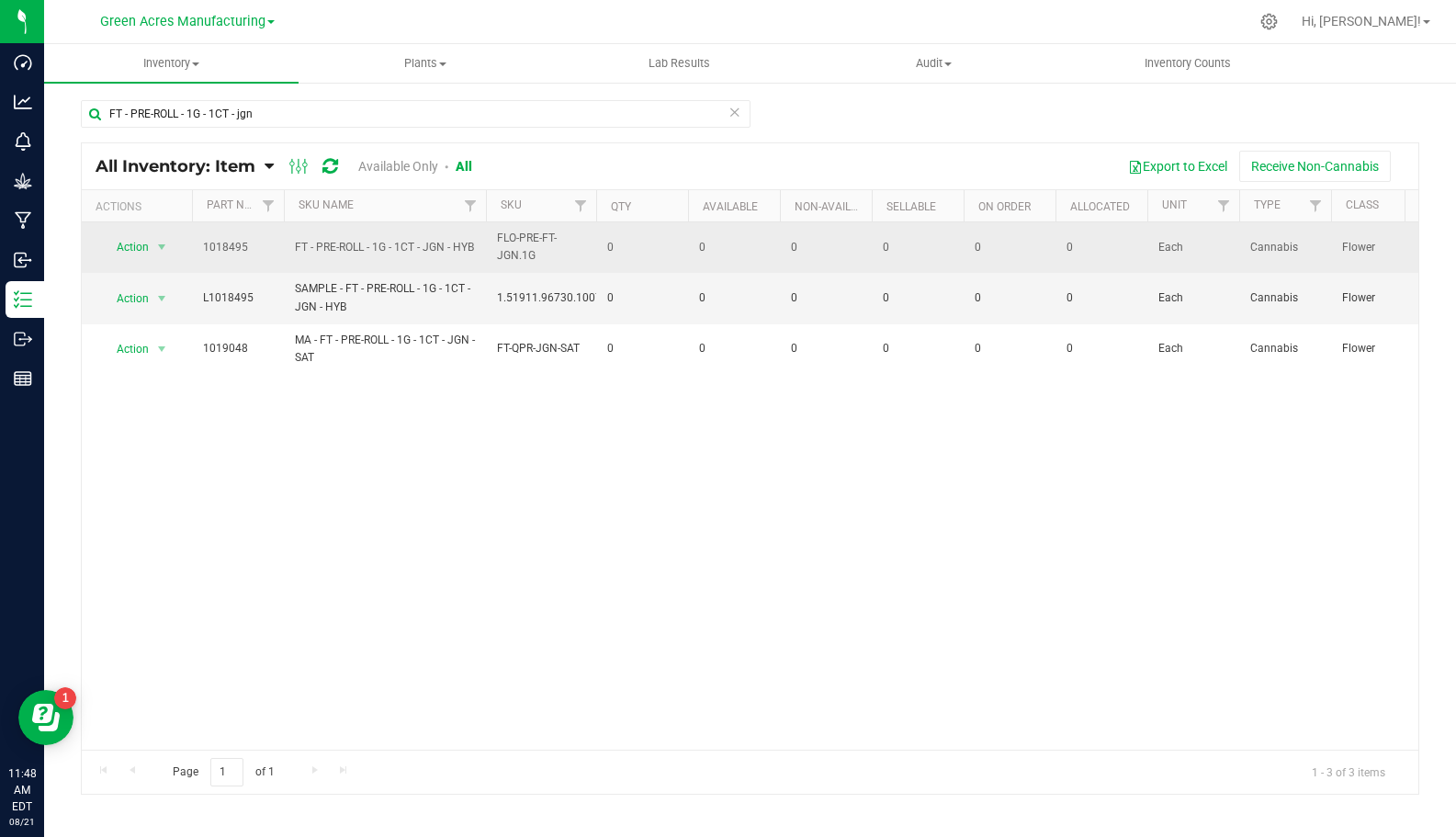
drag, startPoint x: 334, startPoint y: 257, endPoint x: 206, endPoint y: 250, distance: 128.2
click at [206, 250] on tr "Action Action Global inventory View packages 1018495 FT - PRE-ROLL - 1G - 1CT -…" at bounding box center [1418, 248] width 2674 height 51
copy tr "1018495 FT - PRE-ROLL - 1G - 1CT - JGN - HYB"
